Goal: Information Seeking & Learning: Check status

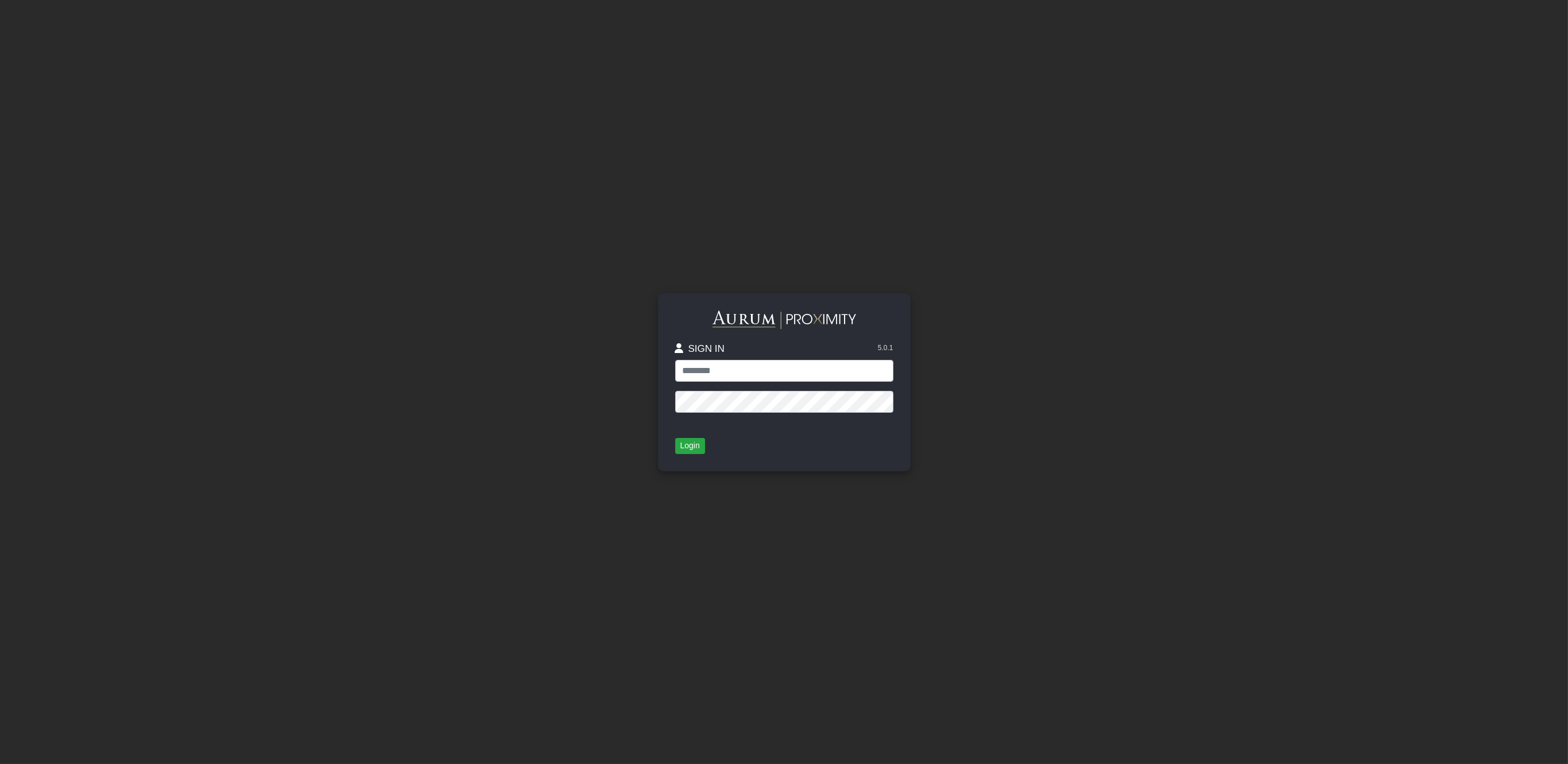
click at [785, 371] on input "text" at bounding box center [784, 371] width 218 height 22
type input "**********"
click at [693, 446] on button "Login" at bounding box center [690, 446] width 30 height 16
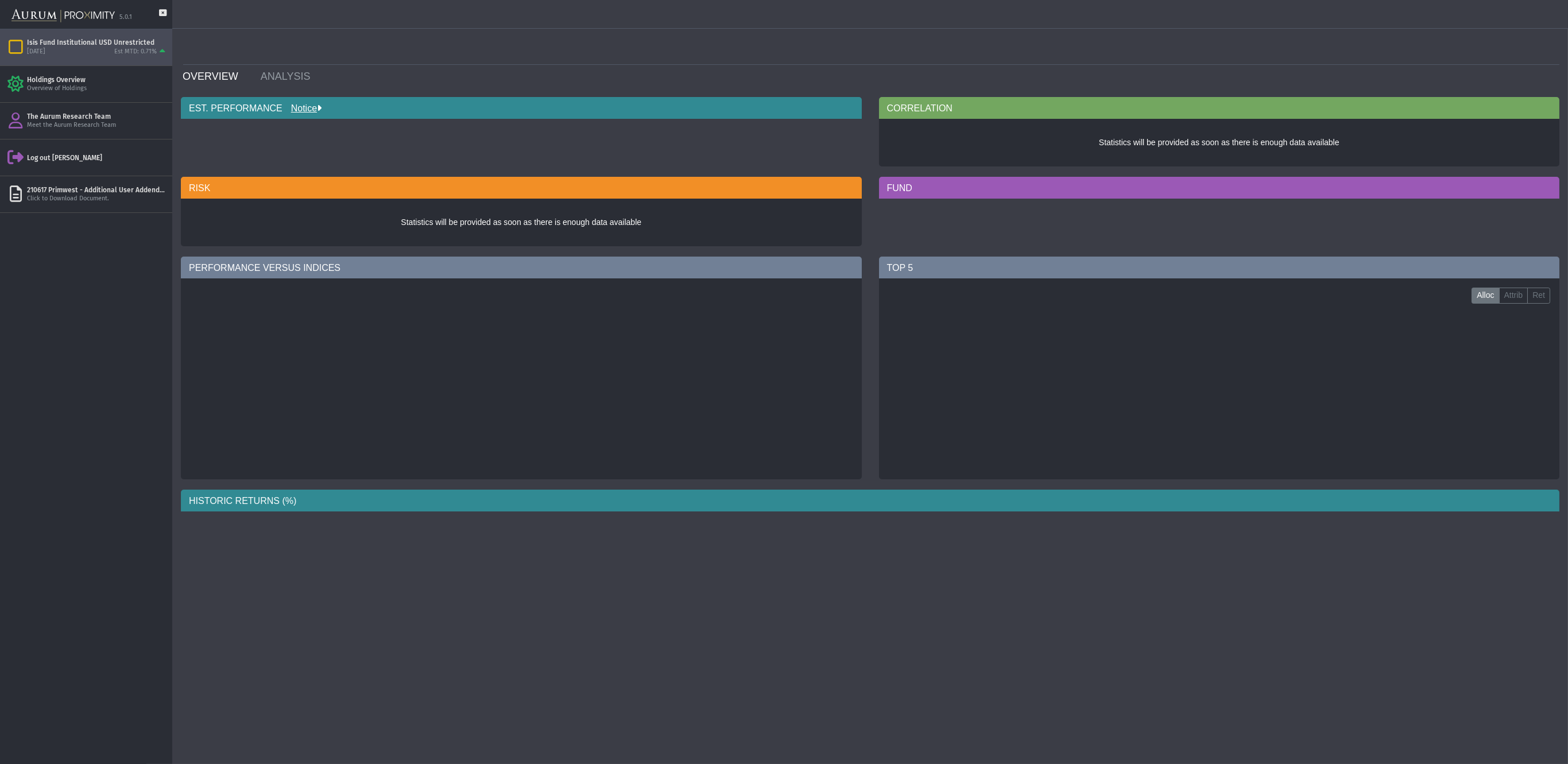
click at [122, 52] on div "Est MTD: 0.71%" at bounding box center [136, 52] width 43 height 9
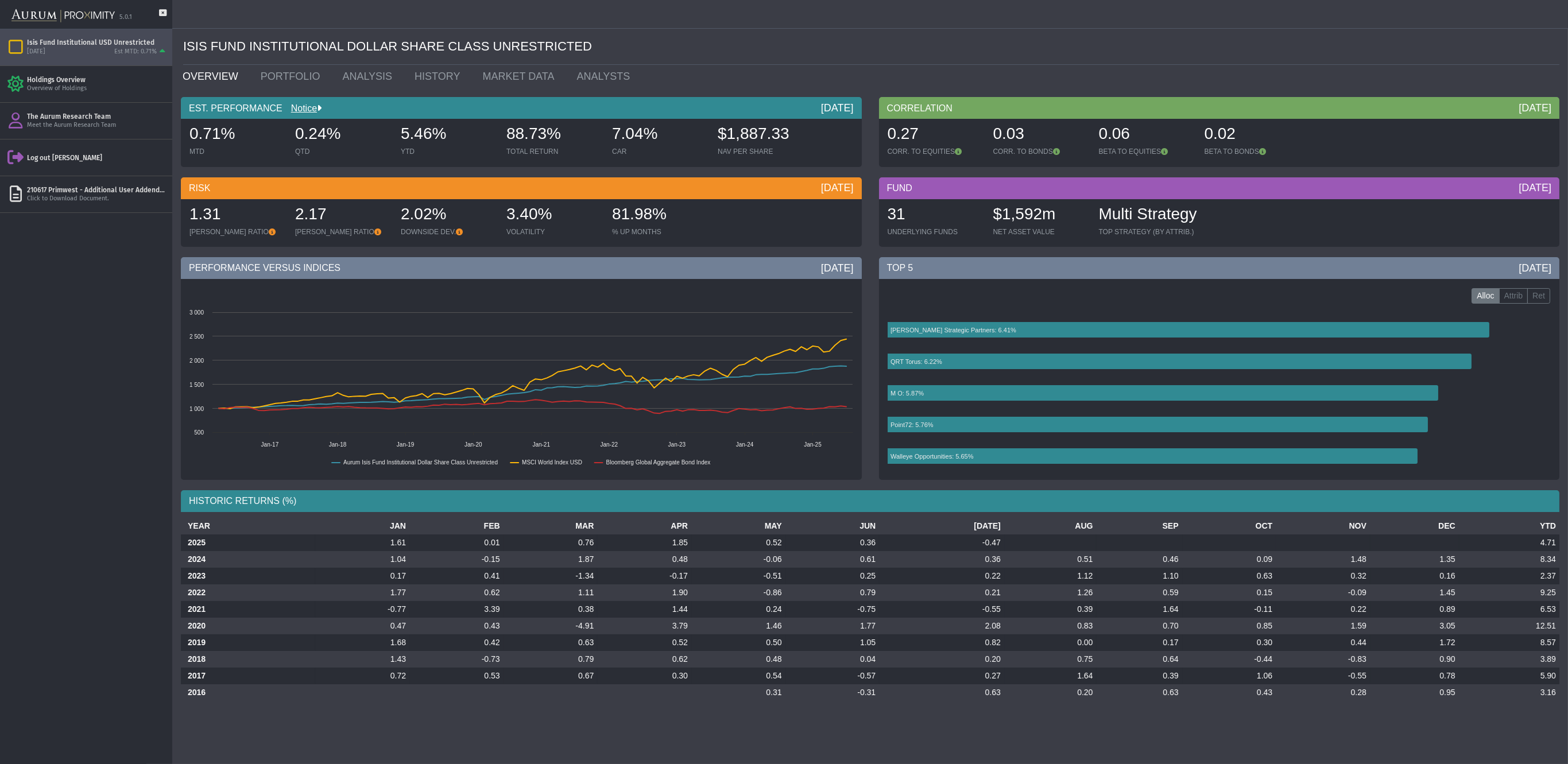
click at [1485, 222] on div "31 UNDERLYING FUNDS $1,592m NET ASSET VALUE Multi Strategy TOP STRATEGY (BY ATT…" at bounding box center [1219, 223] width 675 height 47
click at [129, 315] on div "Pull down to refresh... Release to refresh... Refreshing... Isis Fund Instituti…" at bounding box center [86, 396] width 172 height 734
drag, startPoint x: 190, startPoint y: 134, endPoint x: 788, endPoint y: 130, distance: 598.0
click at [788, 130] on div "0.71% MTD 0.24% QTD 5.46% YTD 88.73% TOTAL RETURN 7.04% CAR $1,887.33 NAV PER S…" at bounding box center [521, 142] width 675 height 47
click at [788, 130] on div "$1,887.33" at bounding box center [765, 135] width 94 height 24
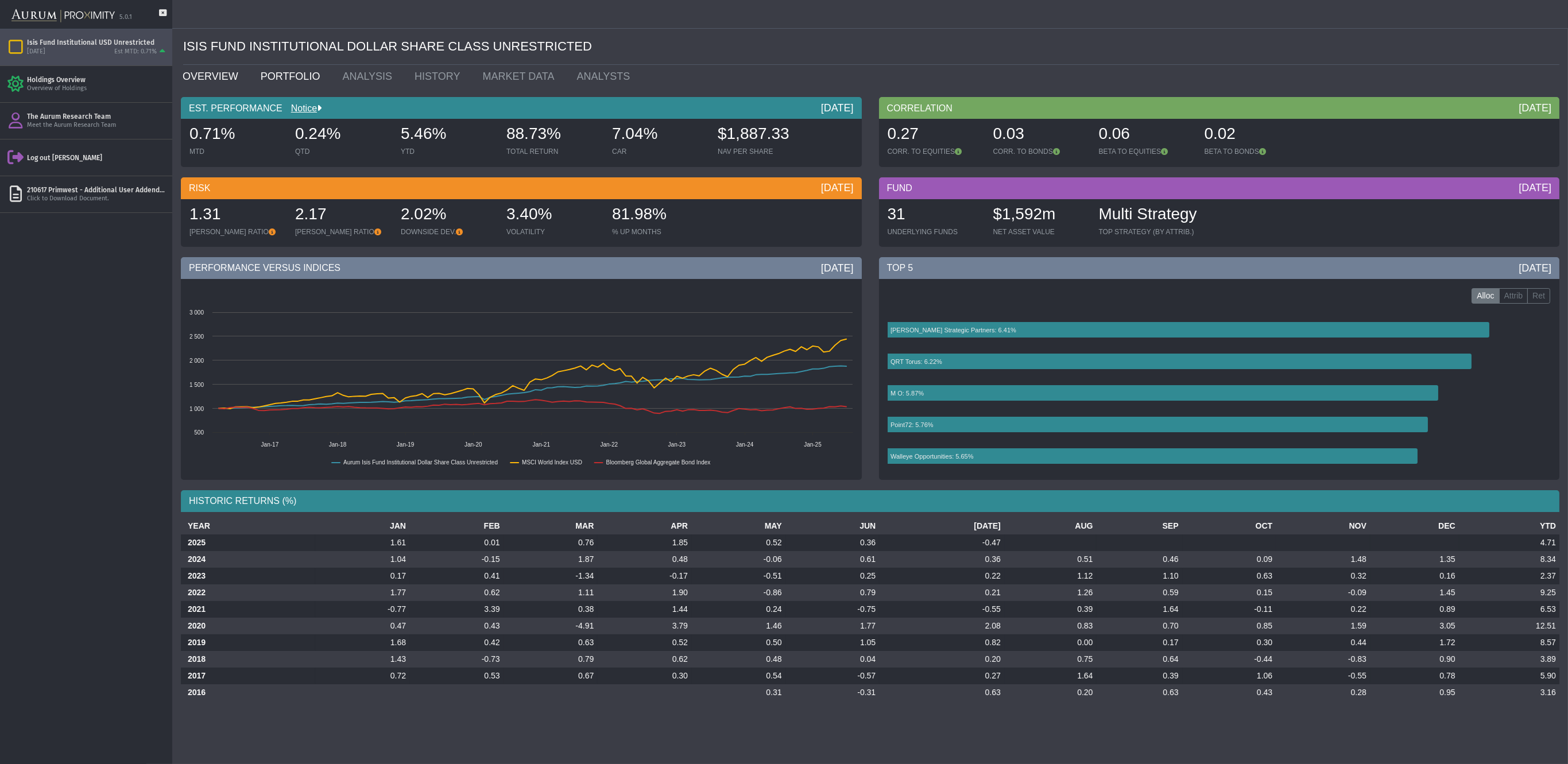
click at [278, 73] on link "PORTFOLIO" at bounding box center [293, 76] width 82 height 23
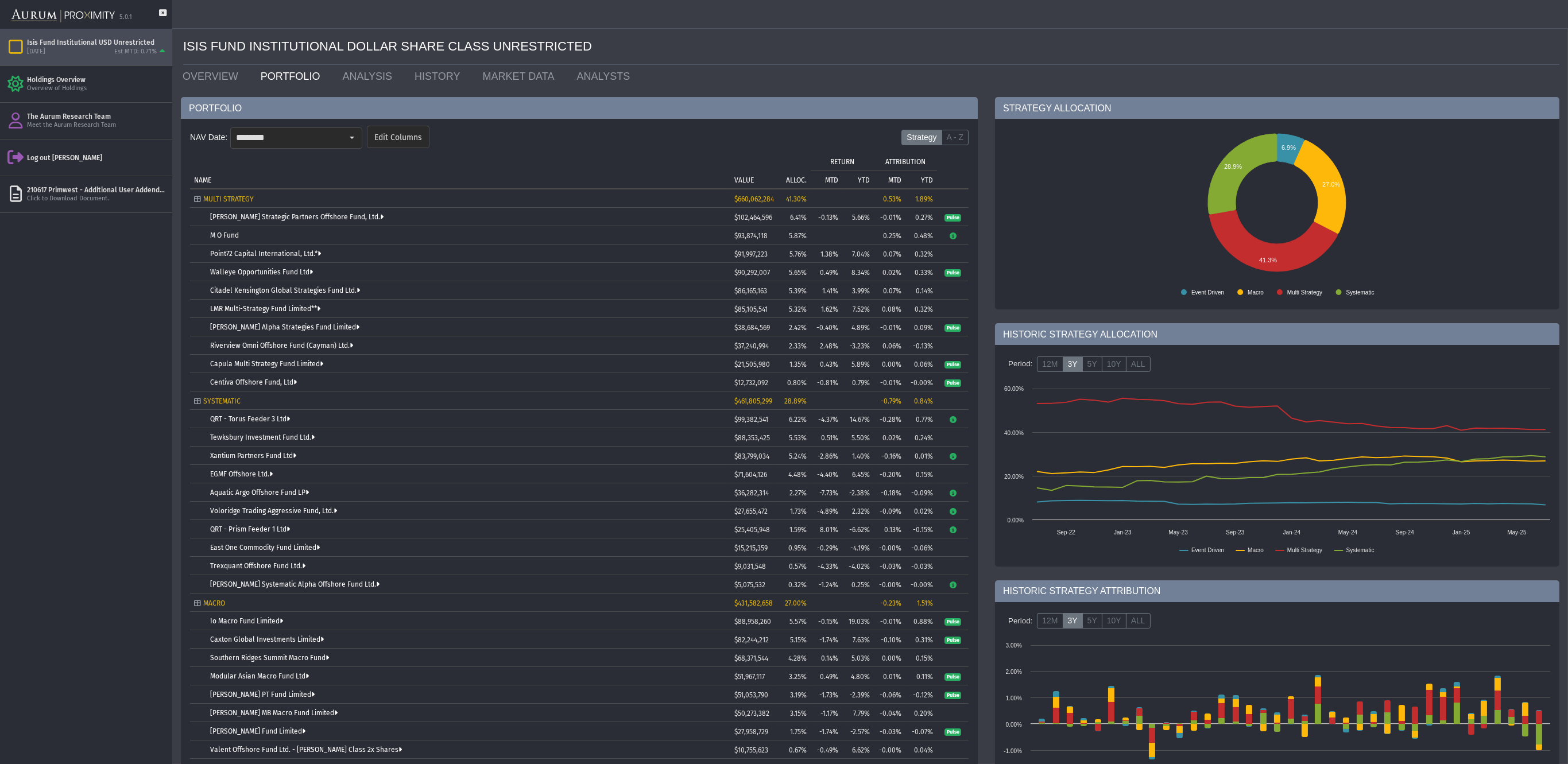
click at [378, 554] on td "East One Commodity Fund Limited" at bounding box center [460, 547] width 540 height 18
click at [87, 388] on div "Pull down to refresh... Release to refresh... Refreshing... Isis Fund Instituti…" at bounding box center [86, 396] width 172 height 734
